Goal: Information Seeking & Learning: Learn about a topic

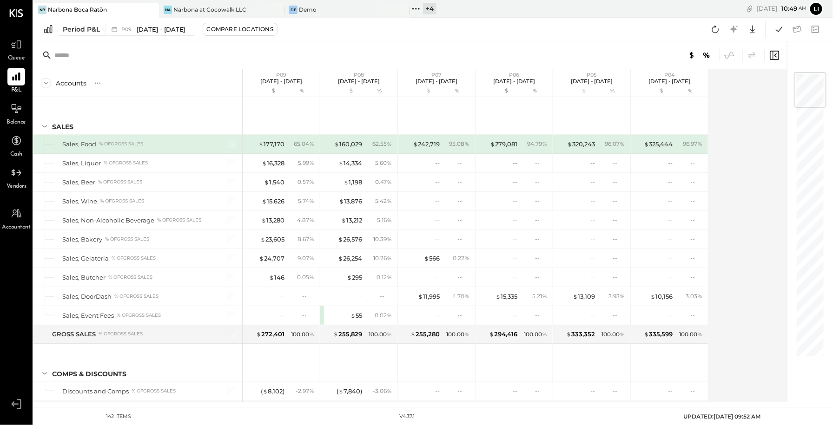
click at [420, 12] on icon at bounding box center [416, 9] width 12 height 12
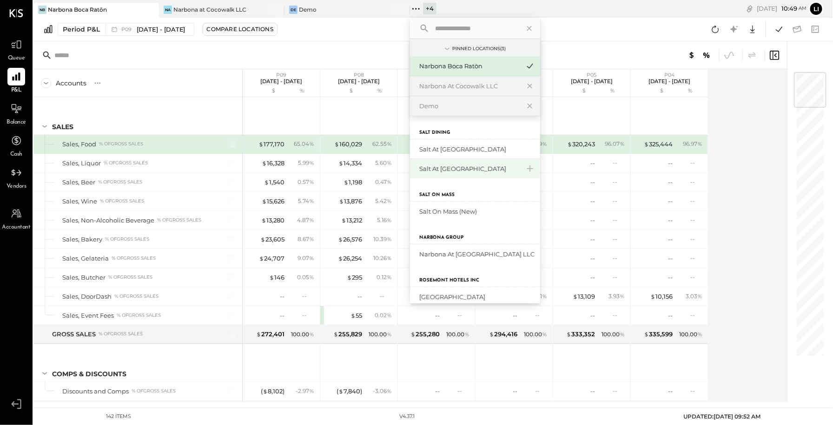
scroll to position [10, 0]
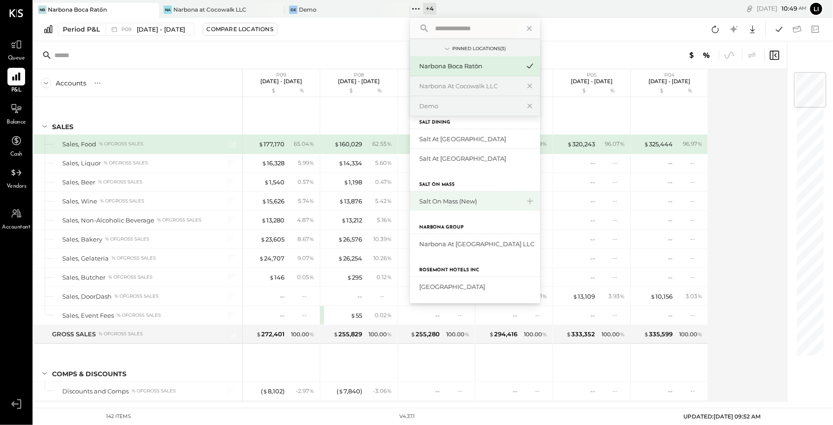
click at [471, 209] on div "Salt On Mass (New)" at bounding box center [475, 202] width 130 height 20
click at [450, 201] on div "Salt On Mass (New)" at bounding box center [469, 201] width 100 height 9
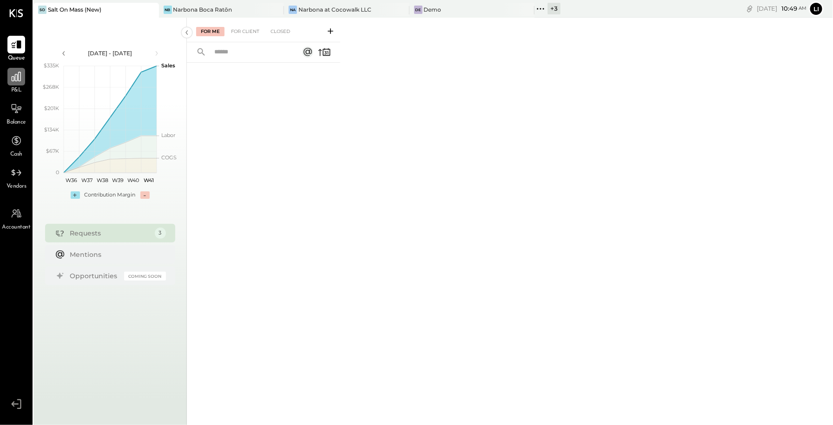
click at [23, 77] on div at bounding box center [16, 77] width 18 height 18
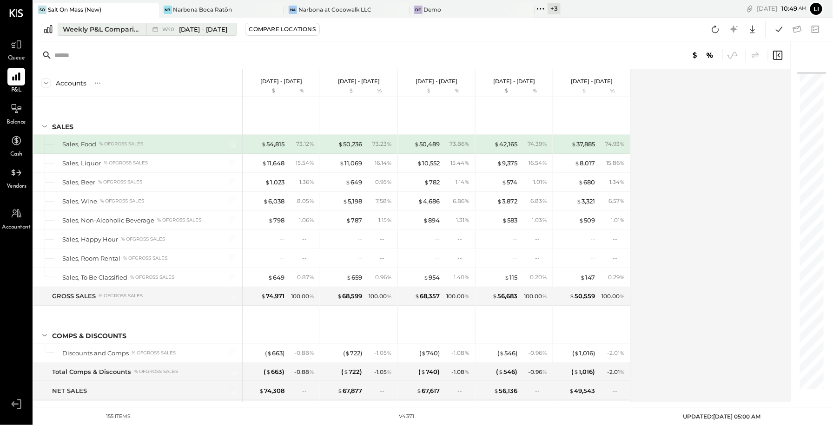
click at [126, 24] on button "Weekly P&L Comparison W40 [DATE] - [DATE]" at bounding box center [147, 29] width 179 height 13
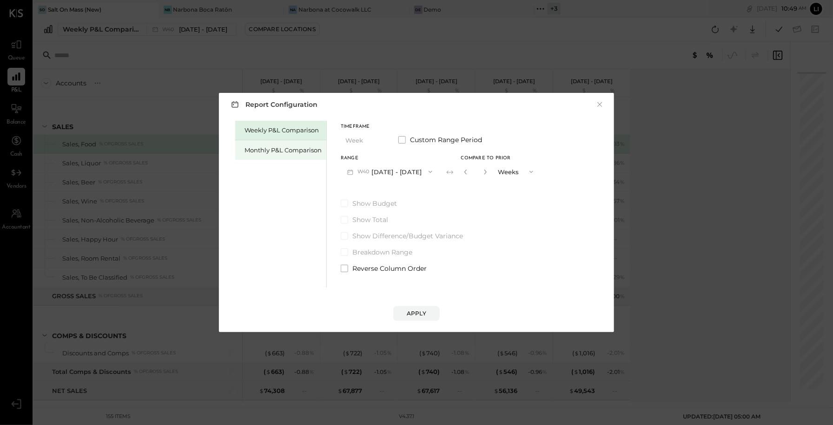
click at [296, 153] on div "Monthly P&L Comparison" at bounding box center [282, 150] width 77 height 9
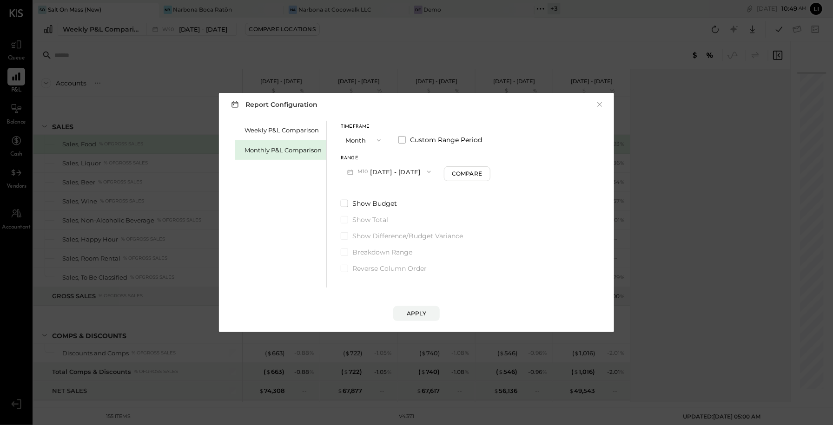
click at [426, 174] on icon "button" at bounding box center [428, 171] width 7 height 7
click at [403, 193] on span "[DATE] - [DATE]" at bounding box center [386, 193] width 44 height 8
click at [476, 177] on div "Compare" at bounding box center [468, 174] width 30 height 8
click at [482, 178] on div "*" at bounding box center [475, 171] width 29 height 17
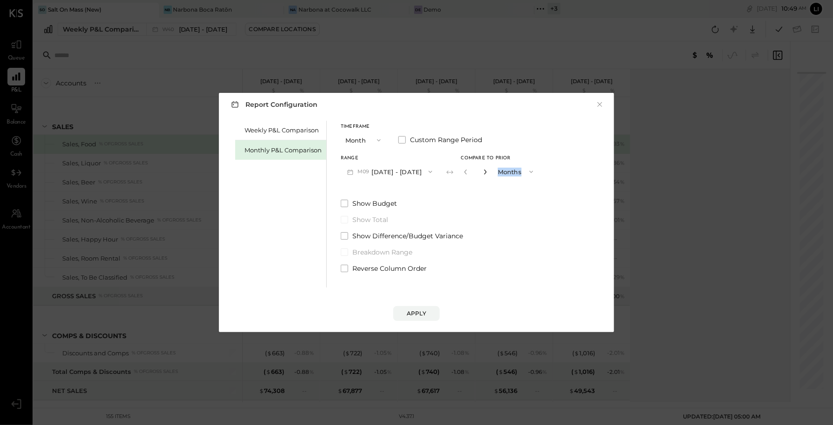
click at [484, 171] on icon "button" at bounding box center [485, 172] width 2 height 5
type input "*"
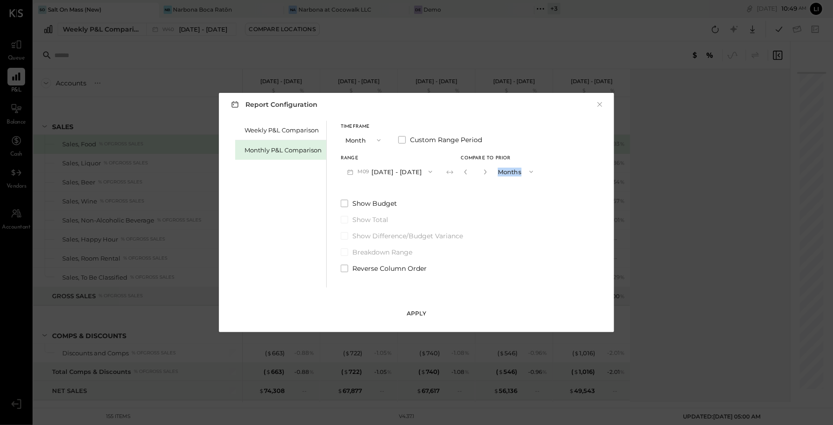
click at [424, 311] on div "Apply" at bounding box center [417, 314] width 20 height 8
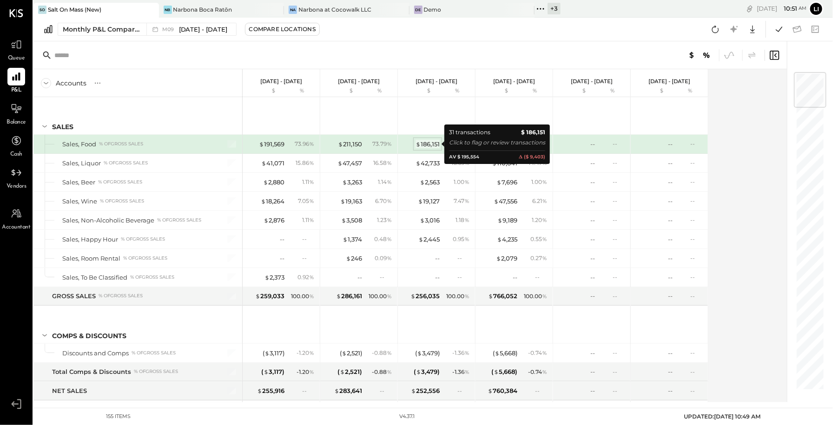
click at [432, 142] on div "$ 186,151" at bounding box center [428, 144] width 24 height 9
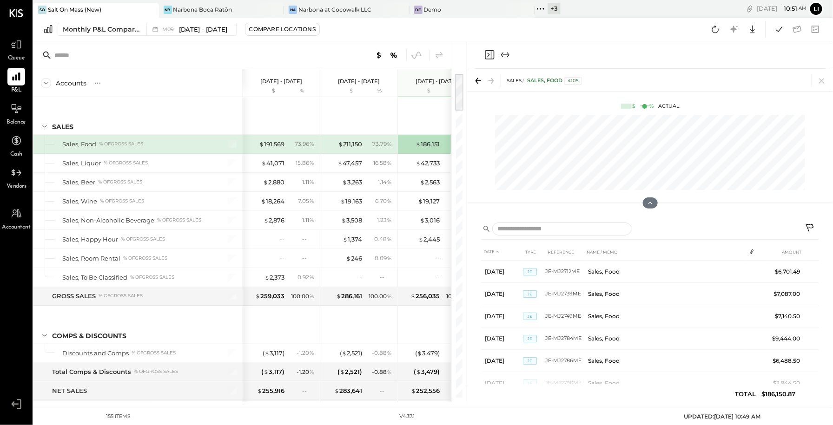
click at [484, 55] on icon "Close panel" at bounding box center [489, 54] width 11 height 11
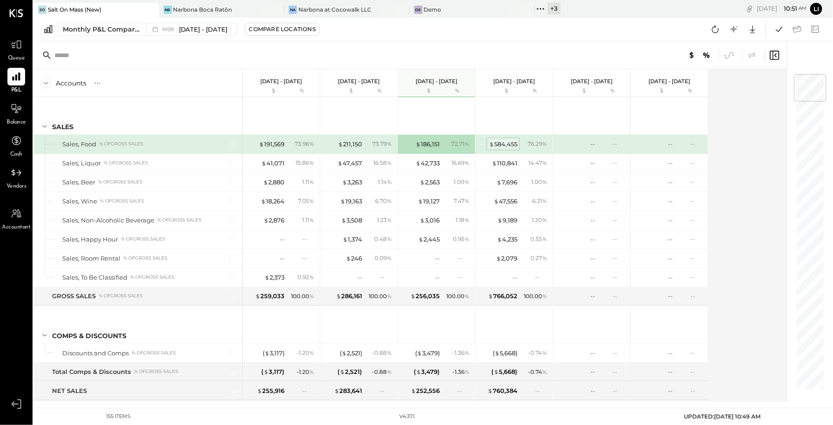
click at [513, 143] on div "$ 584,455" at bounding box center [503, 144] width 28 height 9
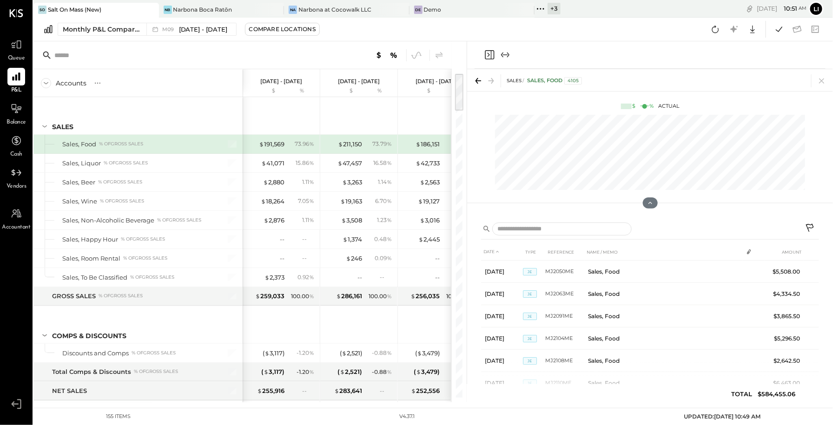
click at [490, 51] on icon "Close panel" at bounding box center [489, 54] width 11 height 11
